Goal: Transaction & Acquisition: Register for event/course

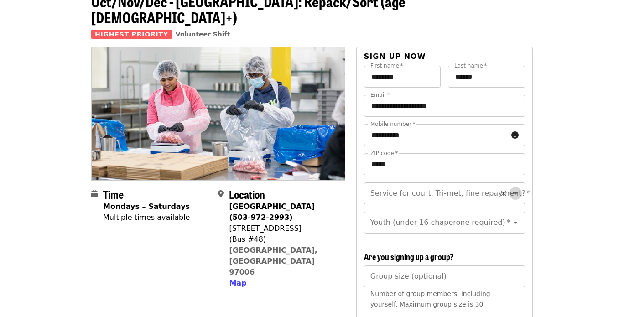
click at [510, 188] on icon "Open" at bounding box center [515, 193] width 11 height 11
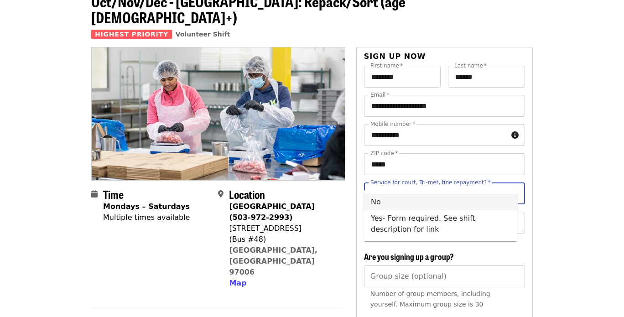
click at [402, 202] on li "No" at bounding box center [441, 202] width 154 height 16
type input "**"
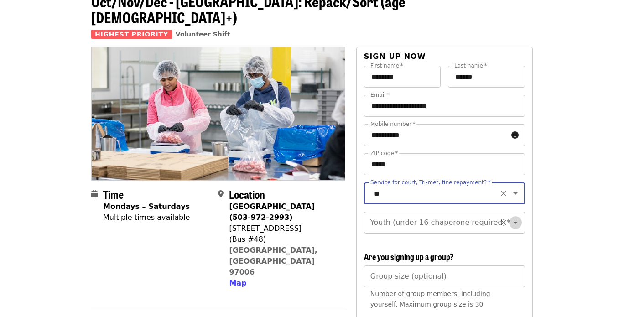
click at [513, 222] on icon "Open" at bounding box center [515, 223] width 5 height 2
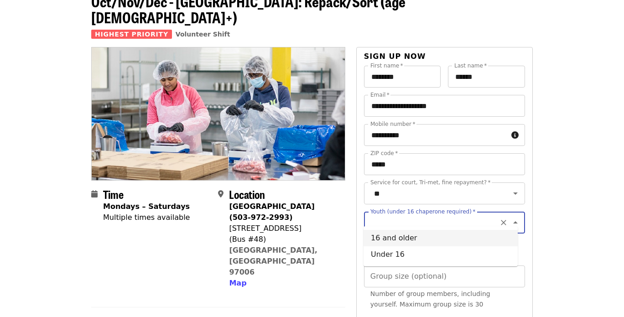
click at [392, 237] on li "16 and older" at bounding box center [441, 238] width 154 height 16
type input "**********"
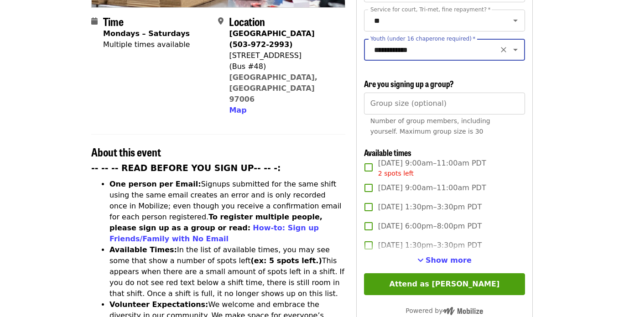
scroll to position [229, 0]
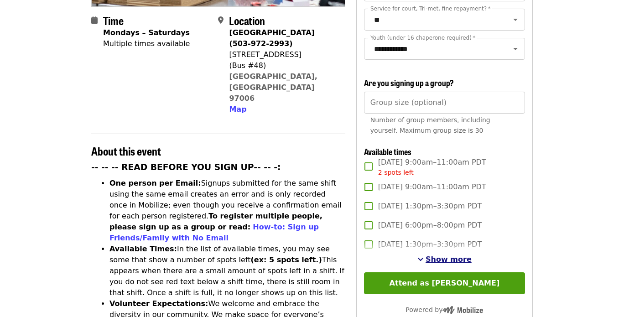
click at [446, 258] on span "Show more" at bounding box center [449, 259] width 46 height 9
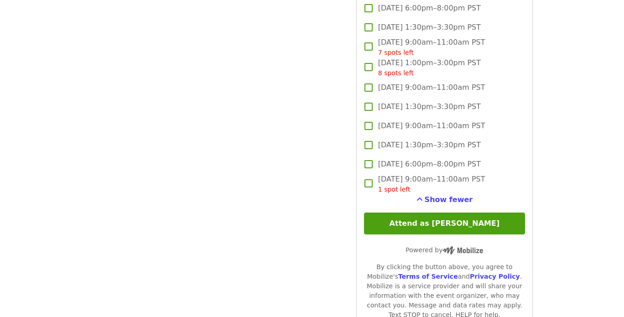
scroll to position [2741, 0]
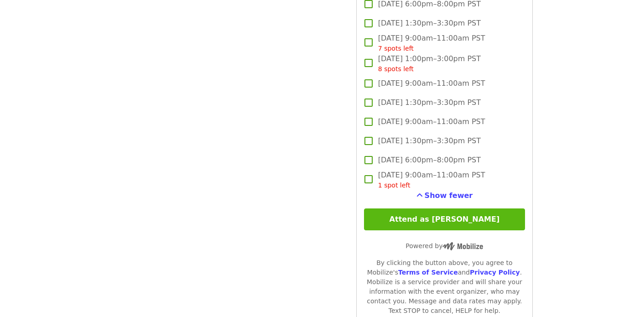
click at [452, 216] on button "Attend as [PERSON_NAME]" at bounding box center [444, 220] width 161 height 22
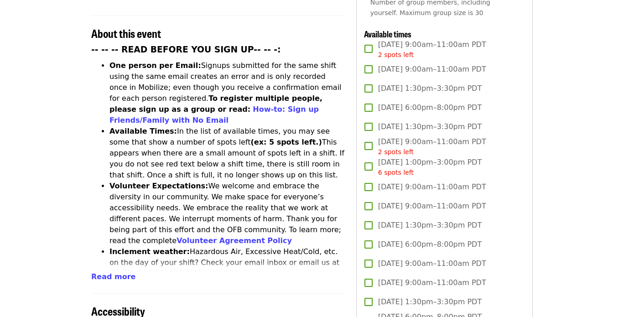
scroll to position [269, 0]
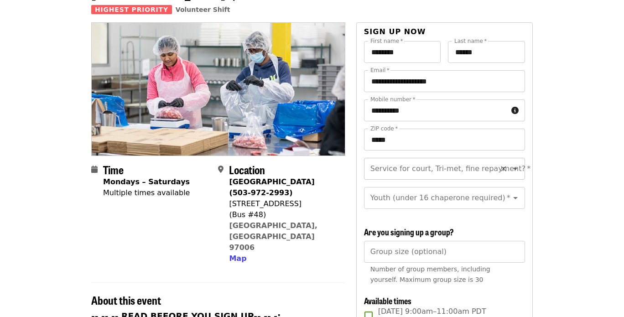
scroll to position [10, 0]
click at [508, 141] on div "**********" at bounding box center [444, 128] width 161 height 58
click at [513, 157] on icon "Open" at bounding box center [515, 158] width 5 height 2
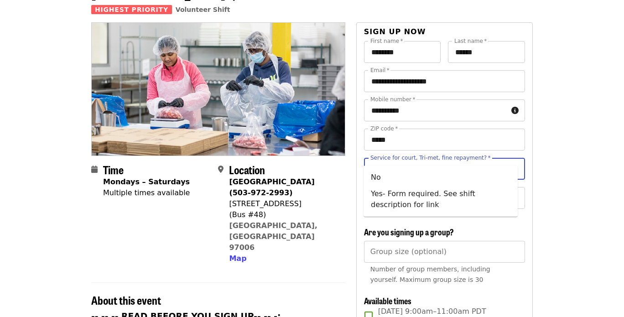
scroll to position [0, 0]
click at [510, 163] on icon "Close" at bounding box center [515, 168] width 11 height 11
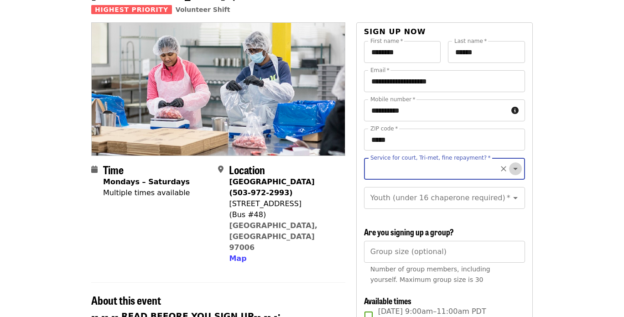
click at [513, 168] on icon "Open" at bounding box center [515, 169] width 5 height 2
click at [383, 179] on li "No" at bounding box center [441, 177] width 154 height 16
type input "**"
click at [513, 197] on icon "Open" at bounding box center [515, 198] width 5 height 2
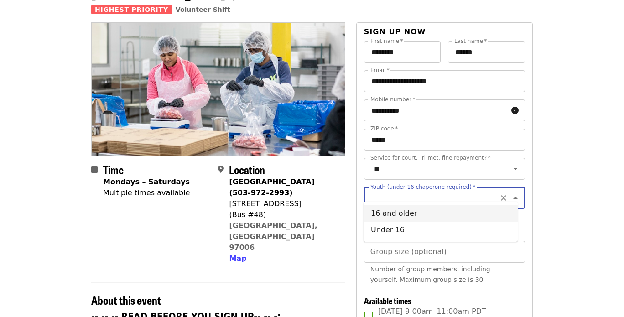
click at [409, 212] on li "16 and older" at bounding box center [441, 213] width 154 height 16
type input "**********"
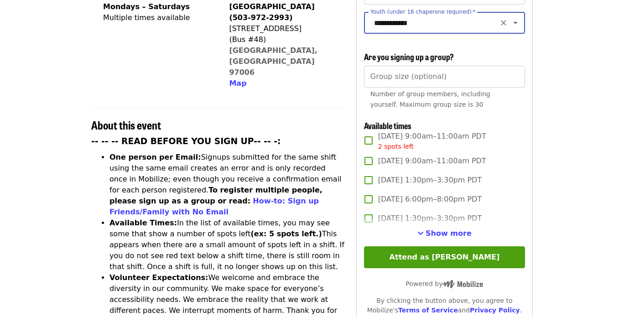
scroll to position [259, 0]
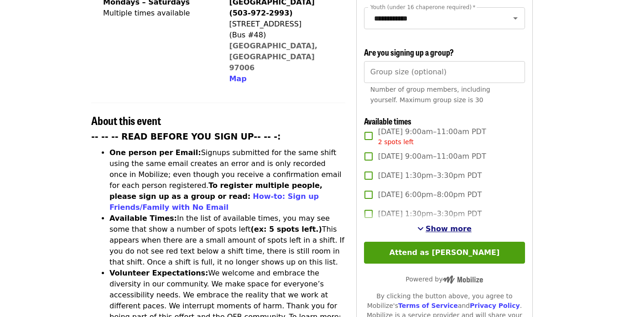
click at [434, 228] on span "Show more" at bounding box center [449, 228] width 46 height 9
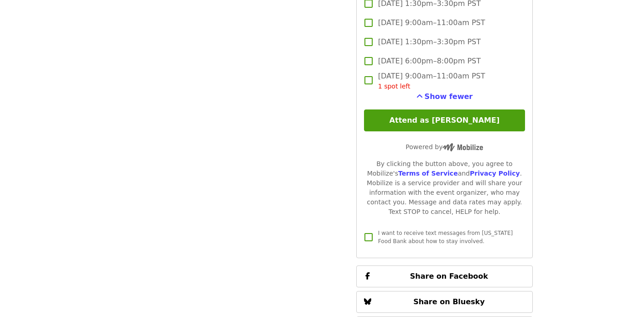
scroll to position [2838, 0]
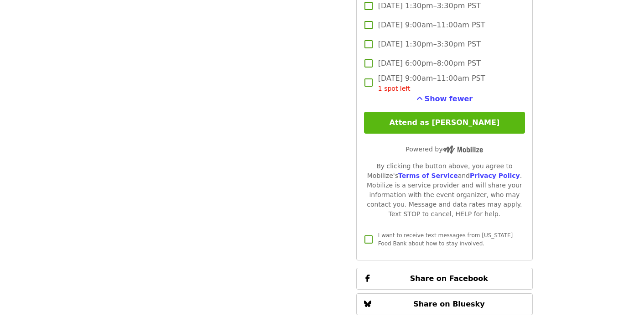
click at [457, 120] on button "Attend as [PERSON_NAME]" at bounding box center [444, 123] width 161 height 22
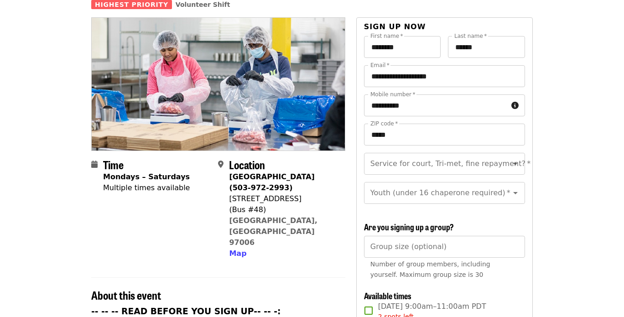
scroll to position [106, 0]
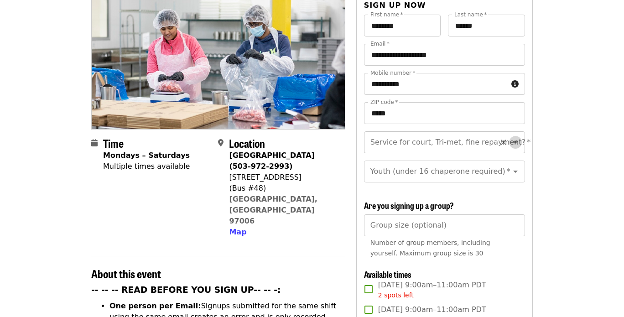
click at [510, 137] on icon "Open" at bounding box center [515, 142] width 11 height 11
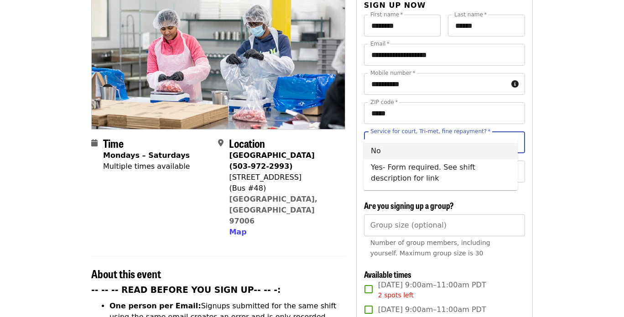
click at [389, 151] on li "No" at bounding box center [441, 151] width 154 height 16
type input "**"
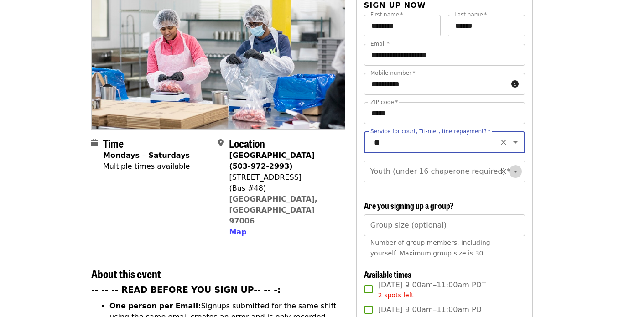
click at [510, 166] on icon "Open" at bounding box center [515, 171] width 11 height 11
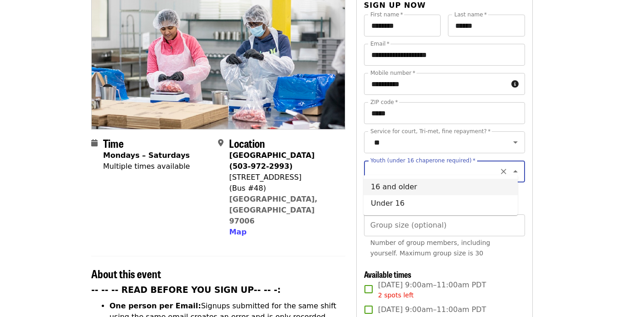
click at [404, 185] on li "16 and older" at bounding box center [441, 187] width 154 height 16
type input "**********"
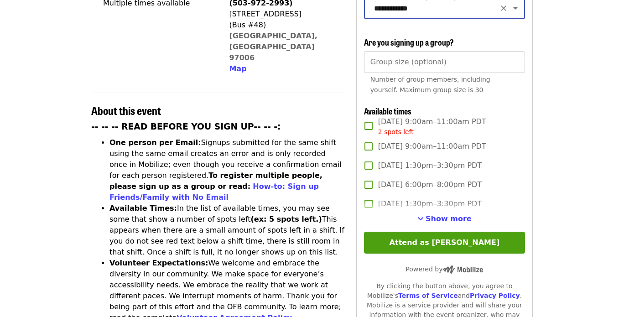
scroll to position [269, 0]
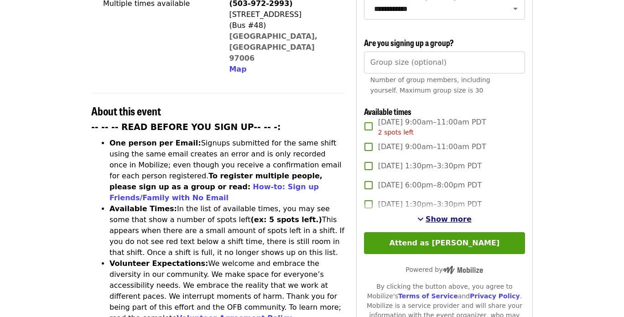
click at [444, 217] on span "Show more" at bounding box center [449, 219] width 46 height 9
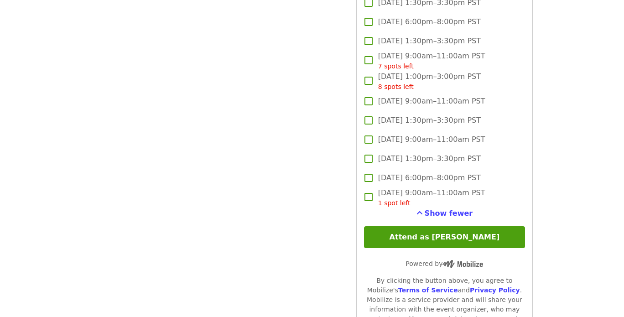
scroll to position [2720, 0]
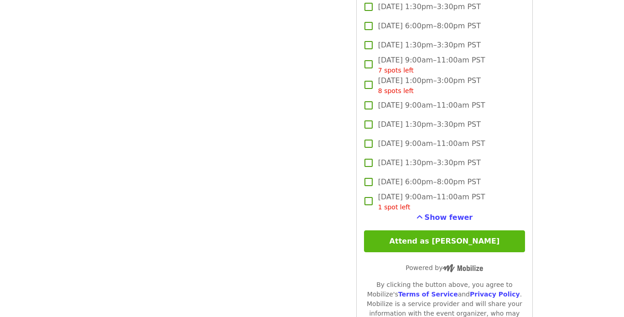
click at [434, 239] on button "Attend as [PERSON_NAME]" at bounding box center [444, 241] width 161 height 22
